Goal: Task Accomplishment & Management: Manage account settings

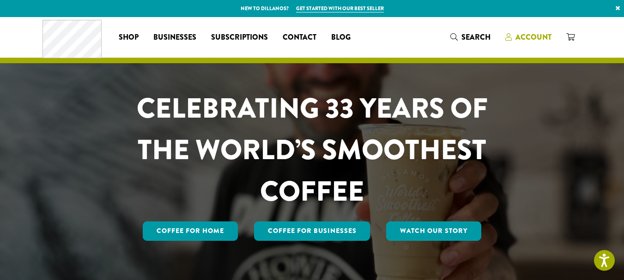
click at [539, 36] on span "Account" at bounding box center [534, 37] width 36 height 11
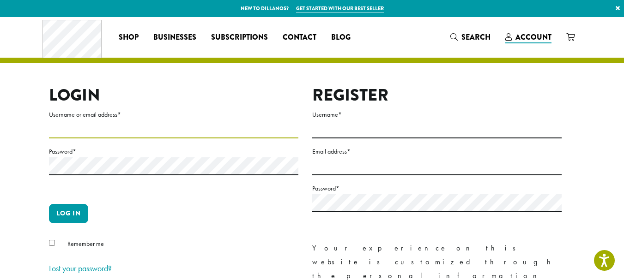
click at [73, 130] on input "Username or email address *" at bounding box center [173, 130] width 249 height 18
type input "**********"
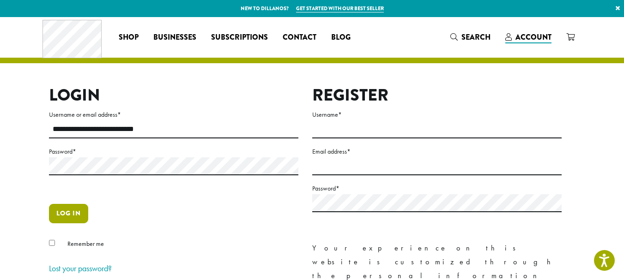
click at [71, 217] on button "Log in" at bounding box center [68, 213] width 39 height 19
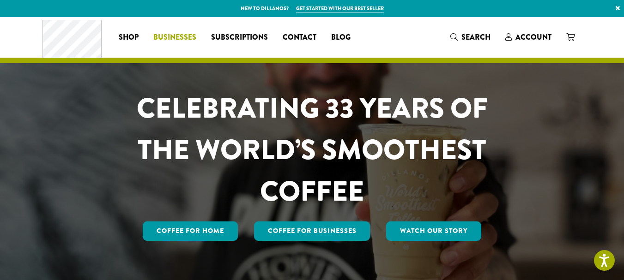
click at [194, 38] on span "Businesses" at bounding box center [174, 38] width 43 height 12
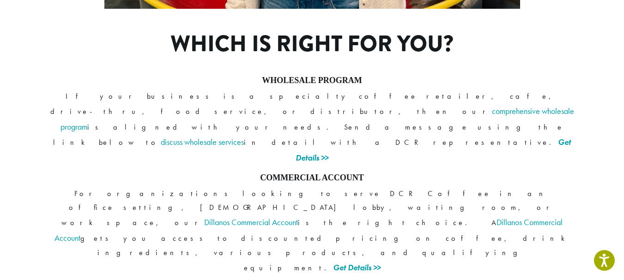
scroll to position [750, 0]
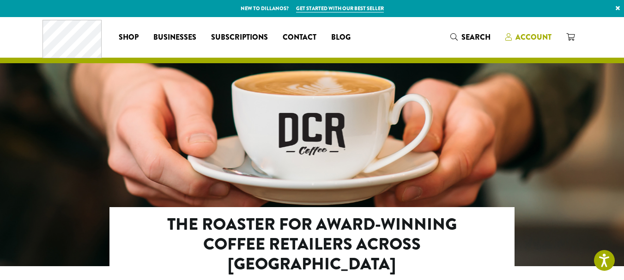
click at [523, 34] on span "Account" at bounding box center [534, 37] width 36 height 11
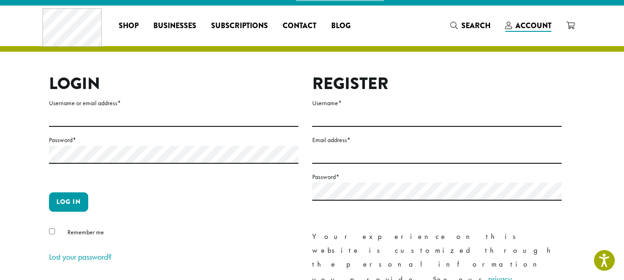
scroll to position [10, 0]
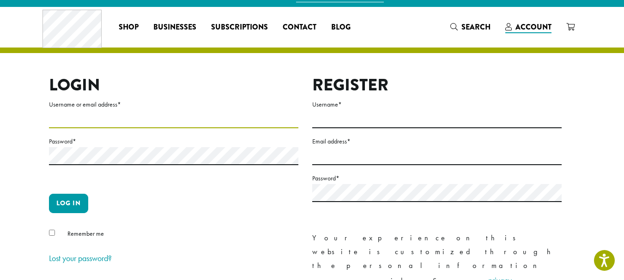
click at [208, 114] on input "Username or email address *" at bounding box center [173, 119] width 249 height 18
type input "**********"
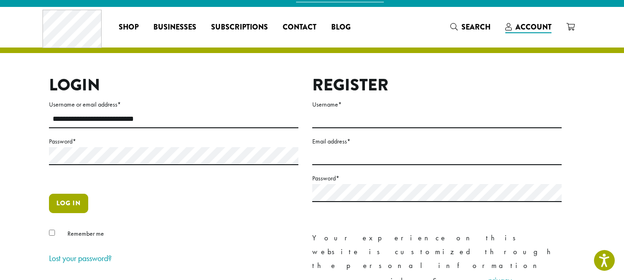
click at [71, 206] on button "Log in" at bounding box center [68, 203] width 39 height 19
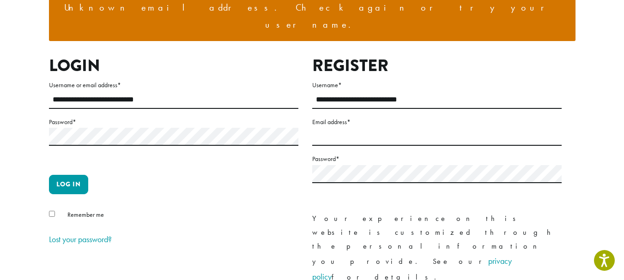
scroll to position [92, 0]
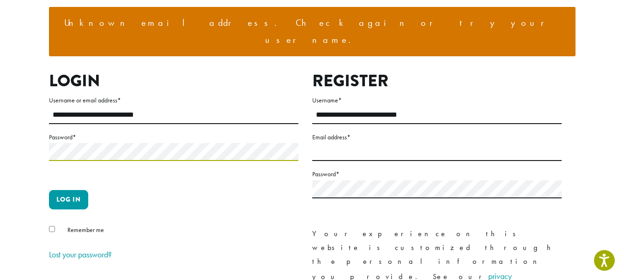
click at [49, 190] on button "Log in" at bounding box center [68, 199] width 39 height 19
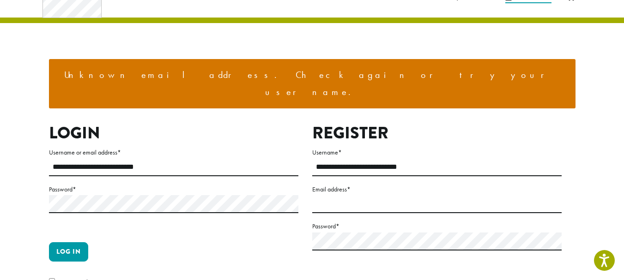
scroll to position [92, 0]
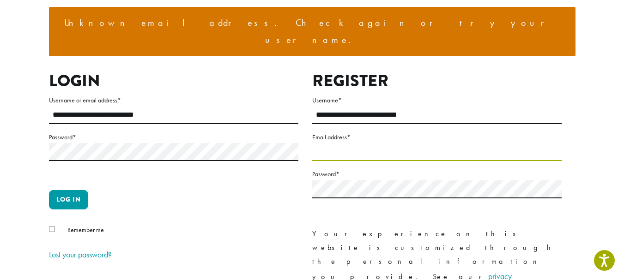
click at [381, 143] on input "Email address *" at bounding box center [436, 152] width 249 height 18
type input "*"
type input "**********"
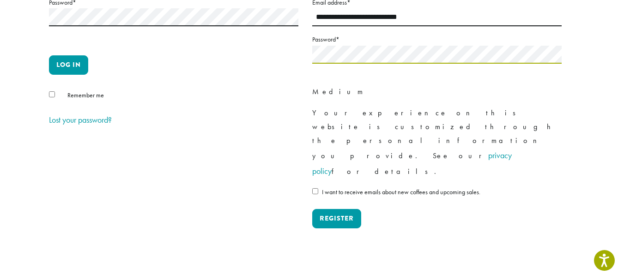
scroll to position [270, 0]
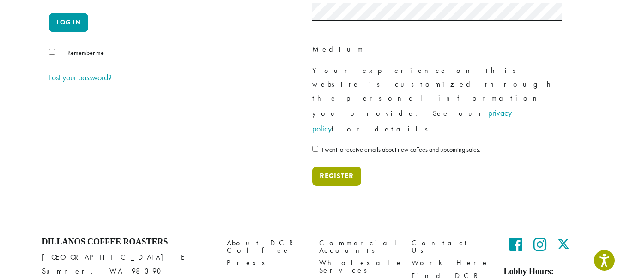
click at [331, 167] on button "Register" at bounding box center [336, 176] width 49 height 19
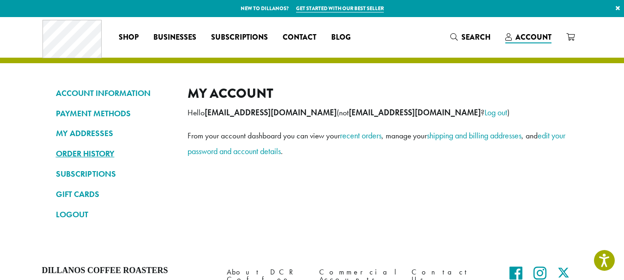
click at [89, 152] on link "ORDER HISTORY" at bounding box center [115, 154] width 118 height 16
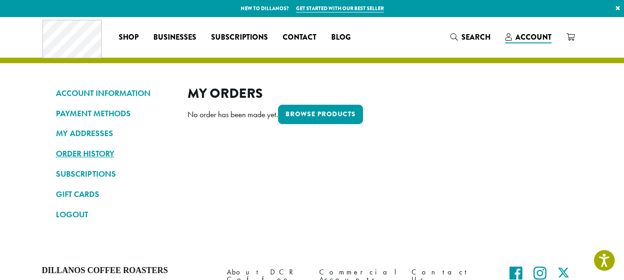
click at [90, 155] on link "ORDER HISTORY" at bounding box center [115, 154] width 118 height 16
click at [99, 134] on link "MY ADDRESSES" at bounding box center [115, 134] width 118 height 16
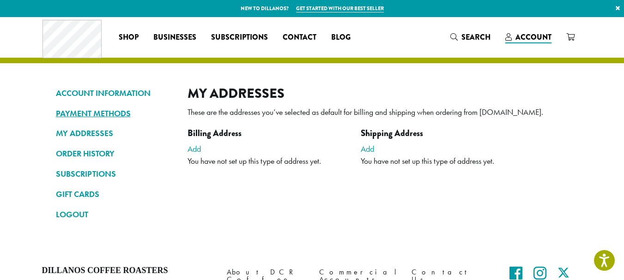
click at [102, 112] on link "PAYMENT METHODS" at bounding box center [115, 114] width 118 height 16
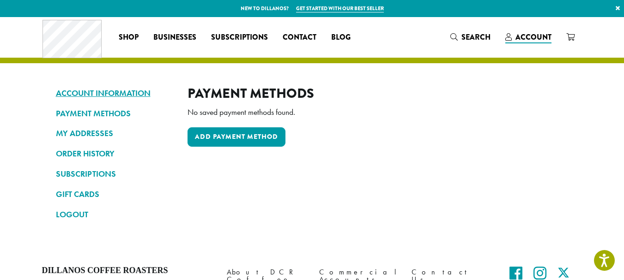
click at [109, 90] on link "ACCOUNT INFORMATION" at bounding box center [115, 93] width 118 height 16
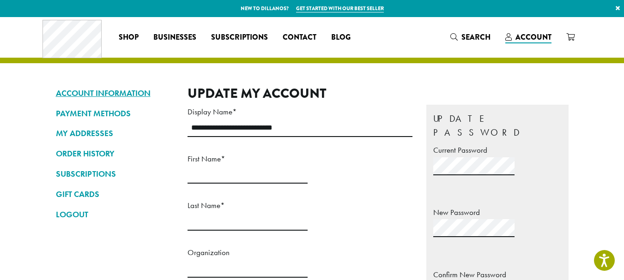
click at [114, 94] on link "ACCOUNT INFORMATION" at bounding box center [115, 93] width 118 height 16
click at [68, 213] on link "LOGOUT" at bounding box center [115, 215] width 118 height 16
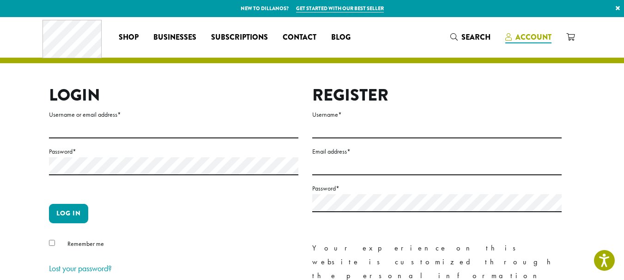
click at [528, 37] on span "Account" at bounding box center [534, 37] width 36 height 11
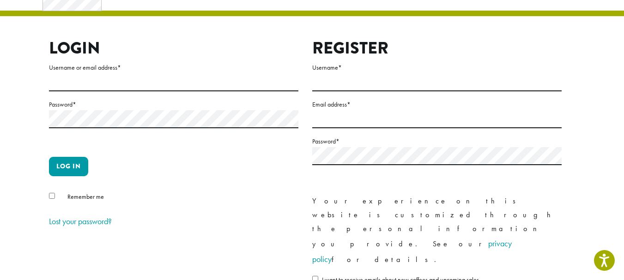
scroll to position [139, 0]
